Goal: Task Accomplishment & Management: Complete application form

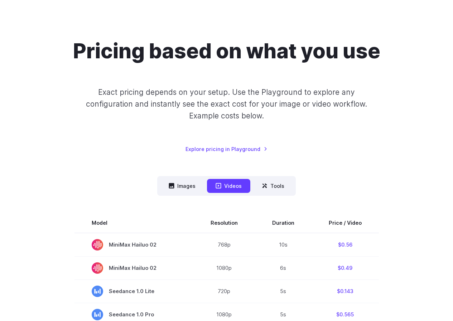
scroll to position [72, 0]
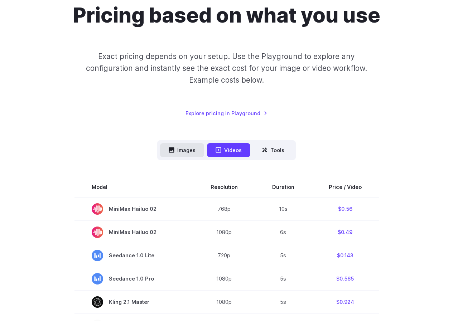
click at [196, 148] on button "Images" at bounding box center [182, 150] width 44 height 14
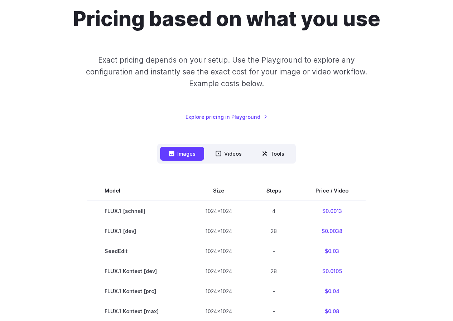
scroll to position [0, 0]
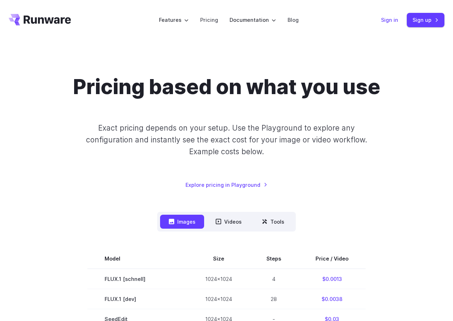
click at [395, 20] on link "Sign in" at bounding box center [389, 20] width 17 height 8
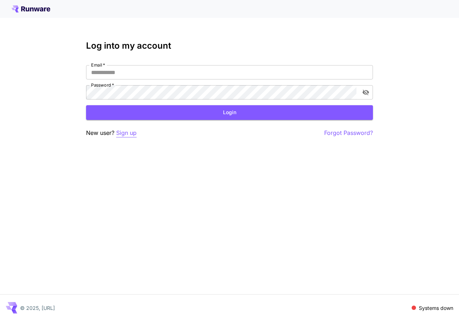
click at [131, 134] on p "Sign up" at bounding box center [126, 133] width 20 height 9
